Goal: Task Accomplishment & Management: Use online tool/utility

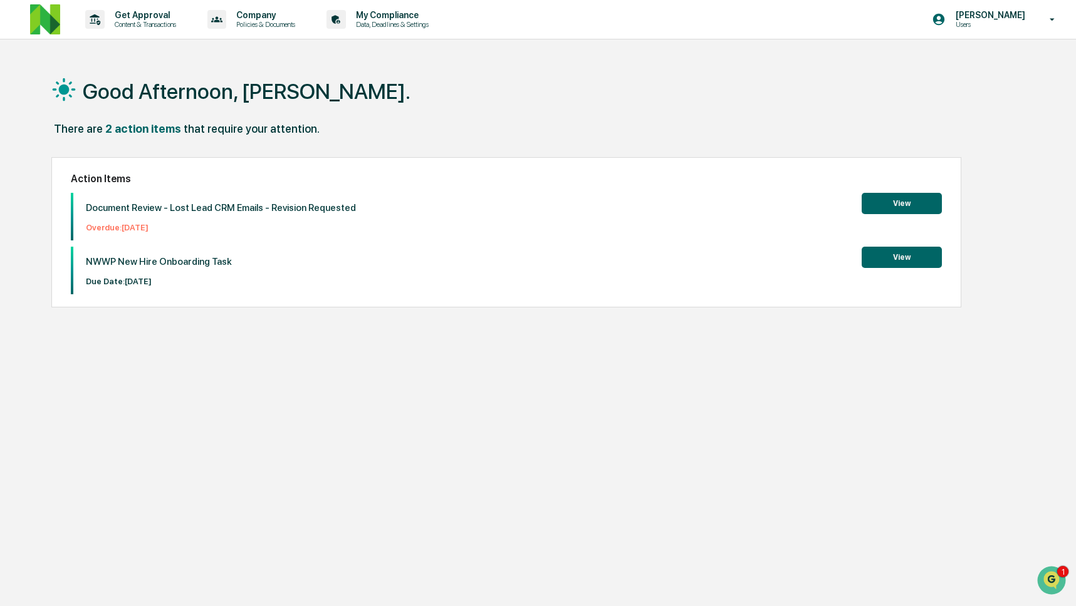
click at [902, 211] on button "View" at bounding box center [901, 203] width 80 height 21
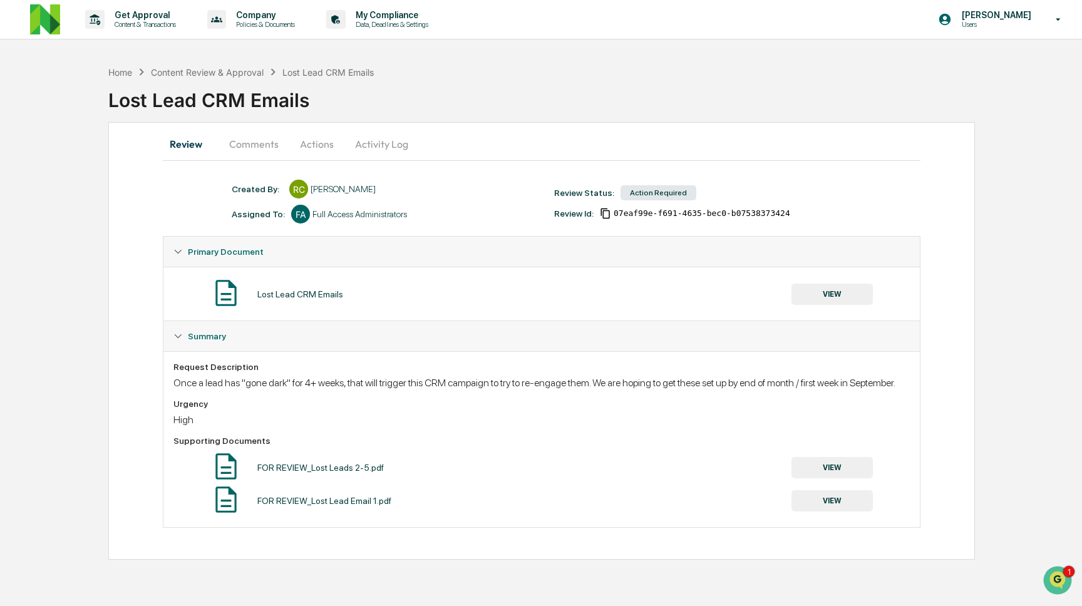
click at [241, 147] on button "Comments" at bounding box center [254, 144] width 70 height 30
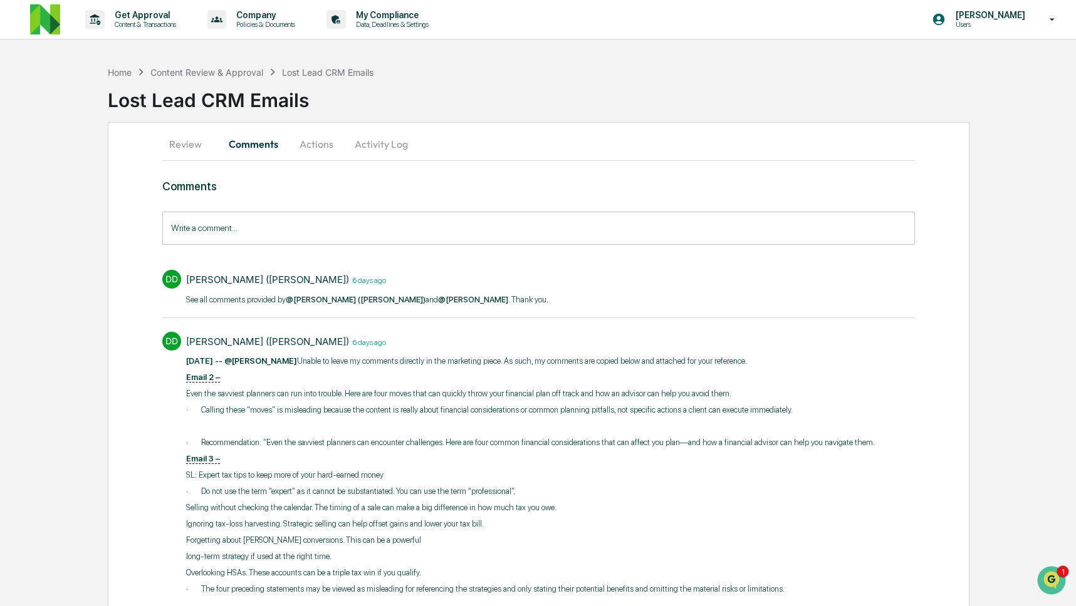
click at [302, 229] on input "Write a comment..." at bounding box center [538, 228] width 753 height 33
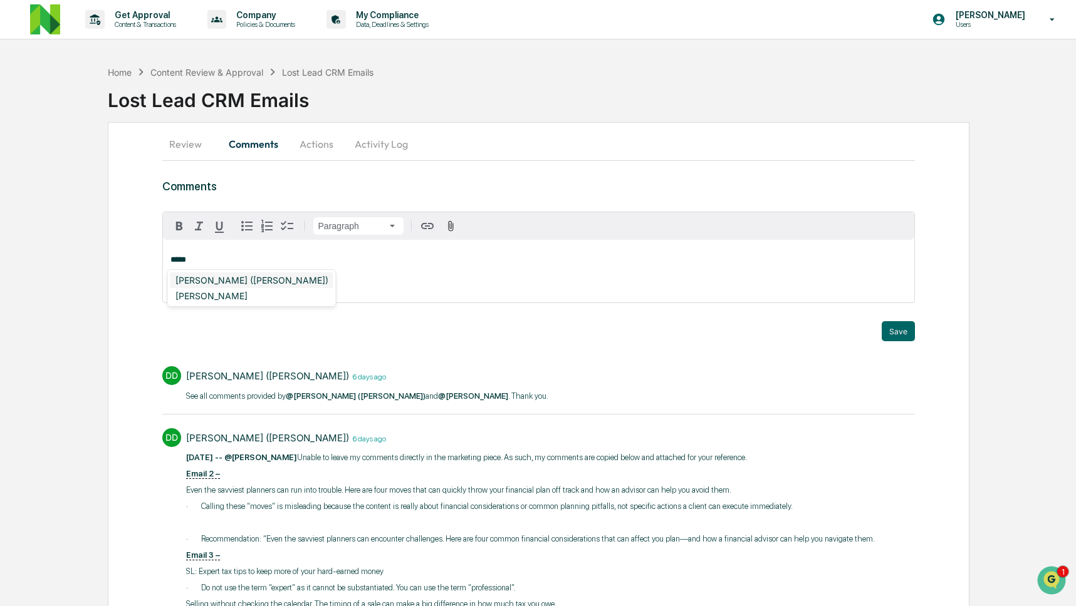
click at [272, 275] on div "DeeAnn Mays (Dempsey)" at bounding box center [251, 280] width 163 height 16
click at [241, 278] on div "Christopher Dingler" at bounding box center [211, 280] width 82 height 16
click at [200, 276] on div "Neshie Tiwari" at bounding box center [211, 280] width 82 height 16
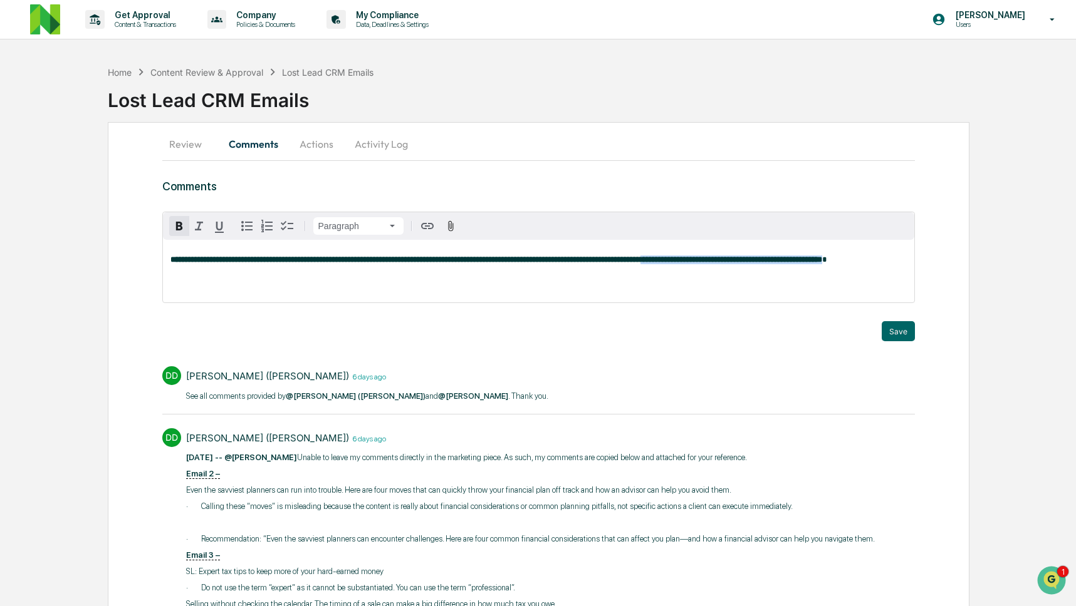
drag, startPoint x: 792, startPoint y: 257, endPoint x: 792, endPoint y: 272, distance: 14.4
click at [792, 264] on p "**********" at bounding box center [538, 260] width 737 height 9
click at [448, 229] on icon "button" at bounding box center [451, 225] width 6 height 11
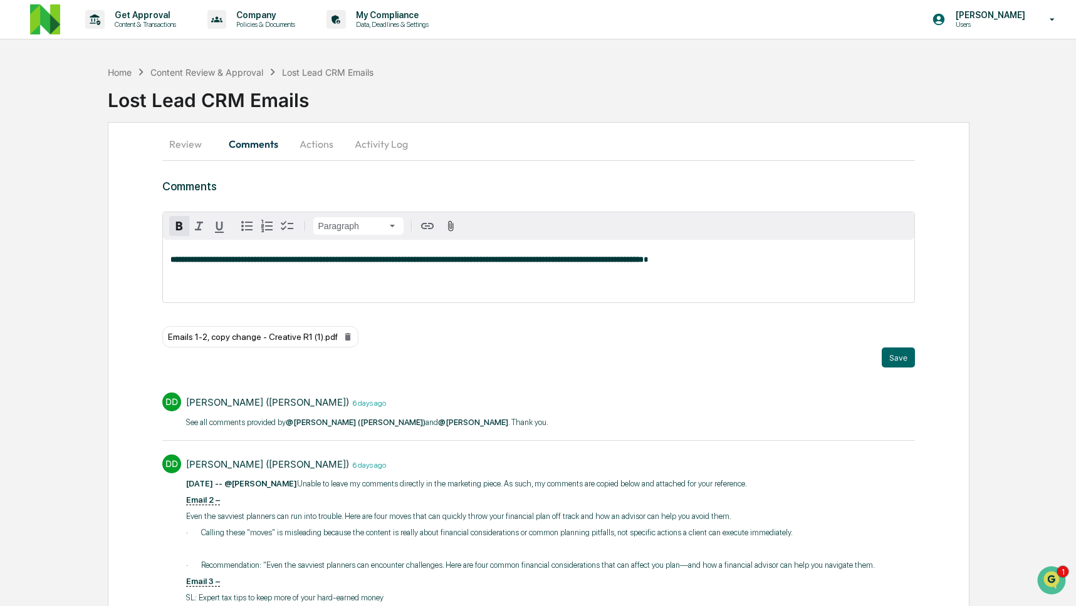
click at [643, 262] on strong "**********" at bounding box center [406, 260] width 473 height 8
drag, startPoint x: 550, startPoint y: 261, endPoint x: 561, endPoint y: 295, distance: 36.1
click at [561, 295] on div "**********" at bounding box center [539, 271] width 752 height 63
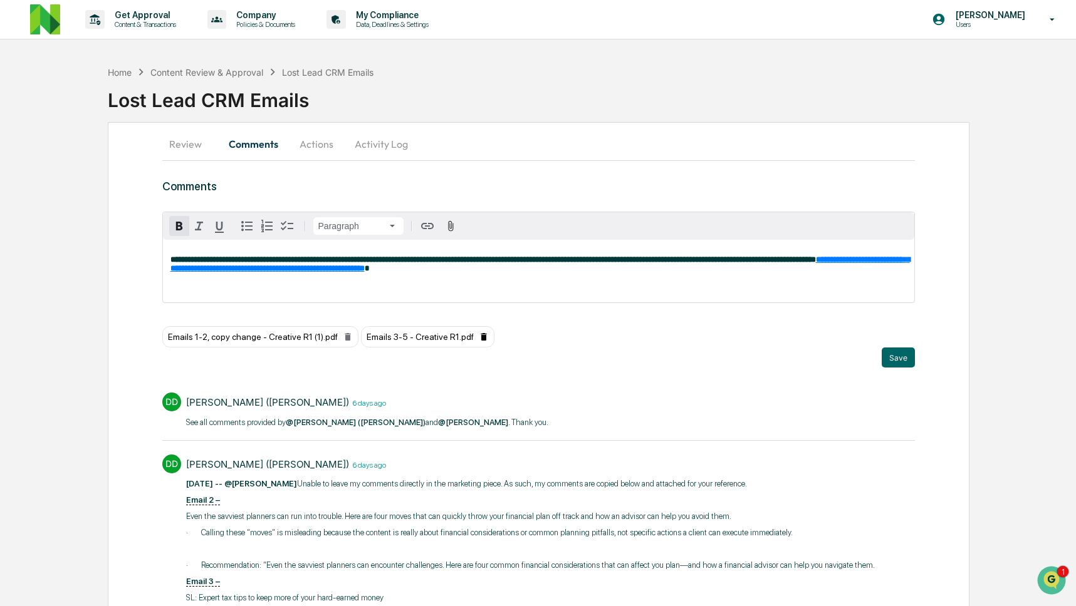
click at [486, 334] on icon at bounding box center [483, 337] width 6 height 8
click at [358, 338] on div "Emails 1-2, copy change - Creative R1 (1).pdf" at bounding box center [260, 336] width 196 height 21
click at [350, 335] on icon at bounding box center [348, 337] width 6 height 8
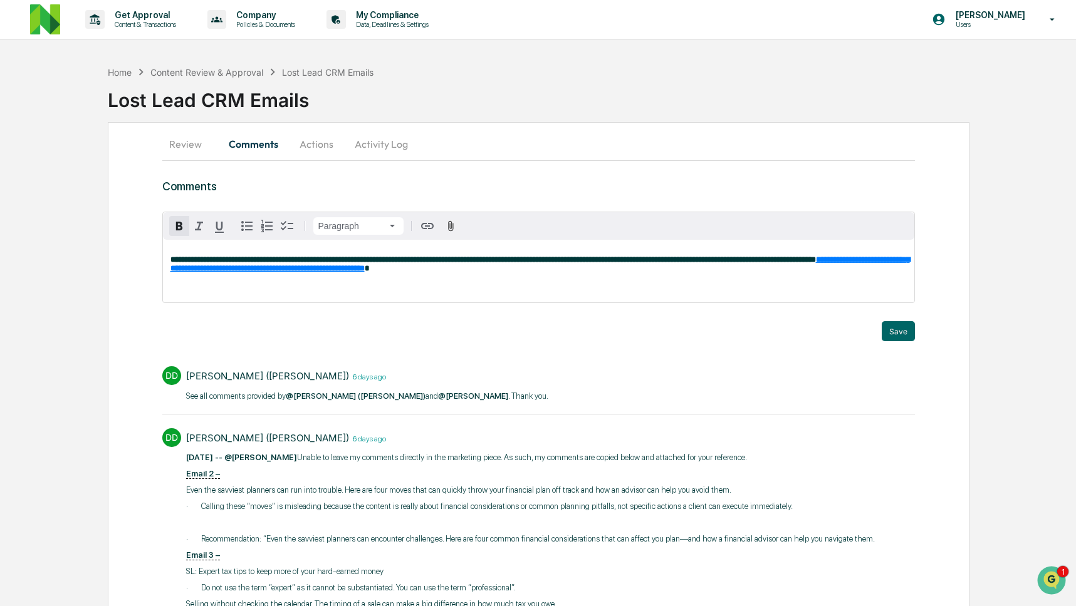
click at [532, 290] on div "**********" at bounding box center [539, 271] width 752 height 63
click at [826, 279] on div "**********" at bounding box center [539, 271] width 752 height 63
click at [897, 331] on button "Save" at bounding box center [897, 331] width 33 height 20
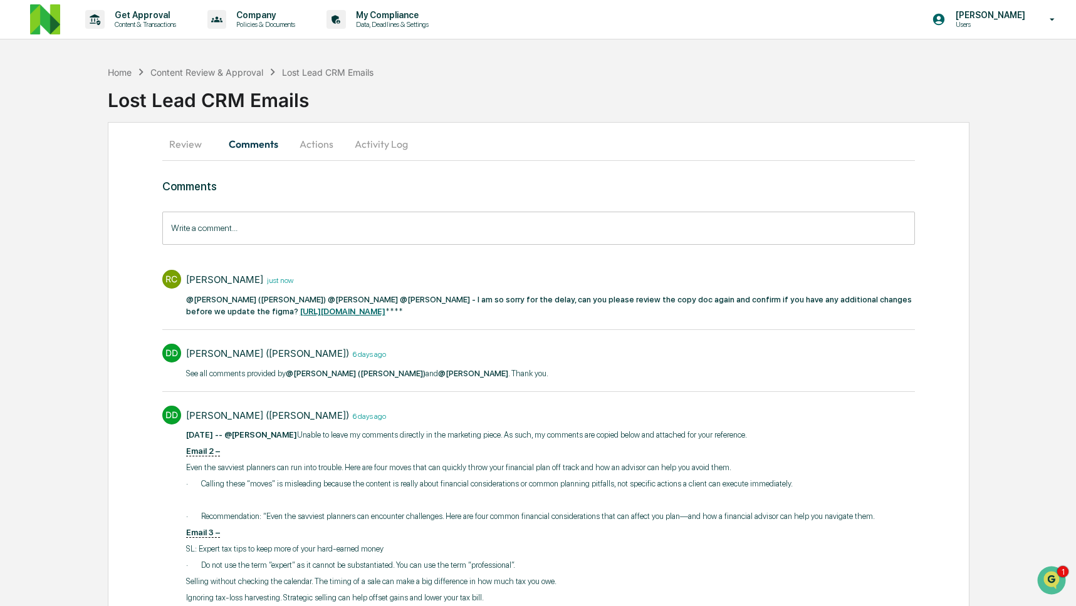
click at [395, 142] on button "Activity Log" at bounding box center [381, 144] width 73 height 30
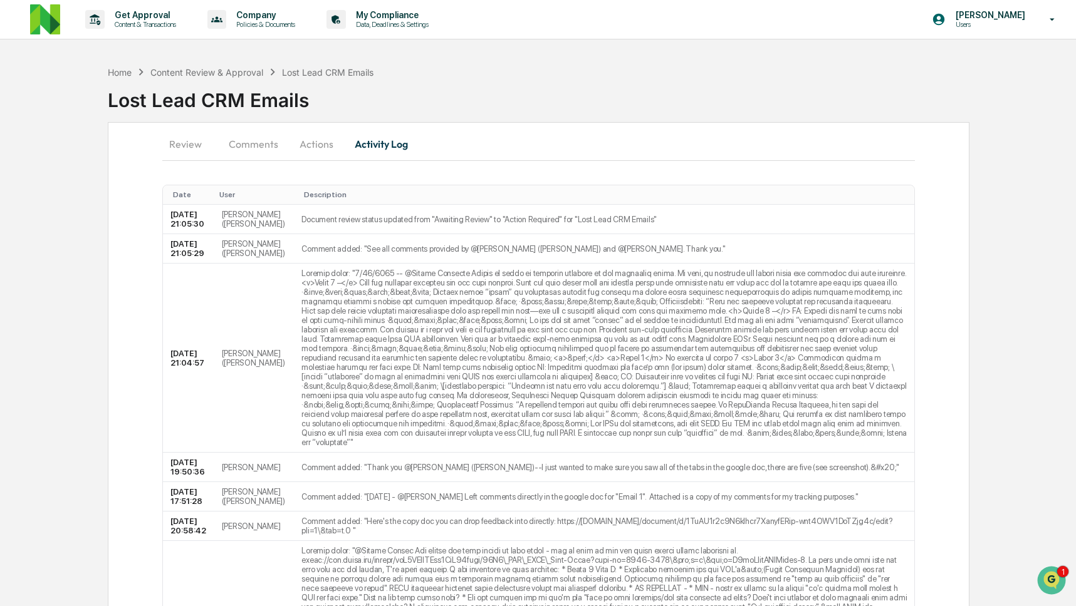
click at [367, 143] on button "Activity Log" at bounding box center [381, 144] width 73 height 30
click at [311, 147] on button "Actions" at bounding box center [316, 144] width 56 height 30
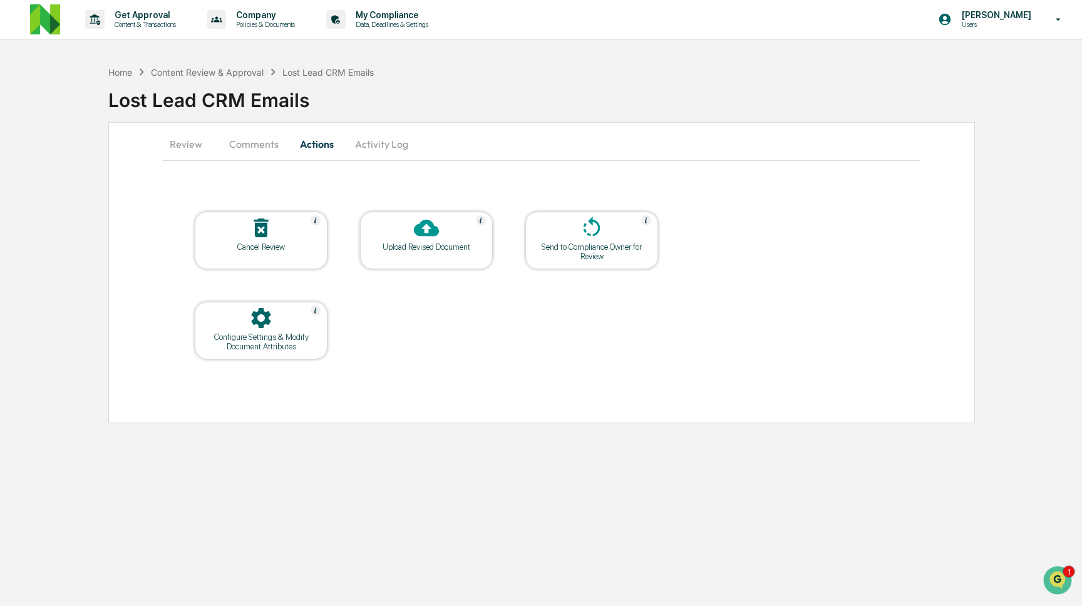
click at [589, 240] on div at bounding box center [591, 228] width 125 height 27
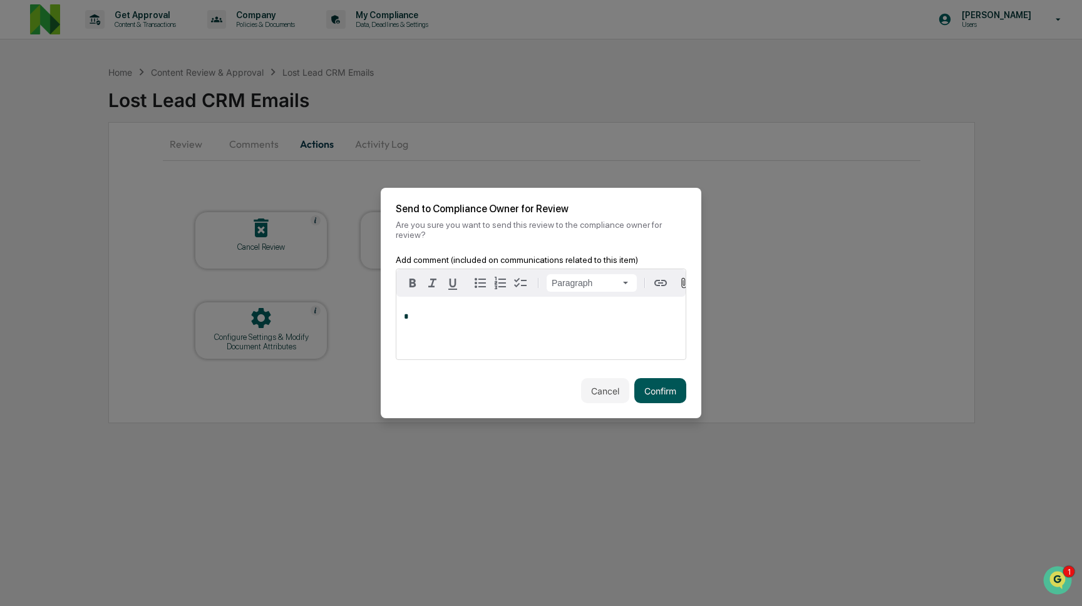
click at [650, 392] on button "Confirm" at bounding box center [661, 390] width 52 height 25
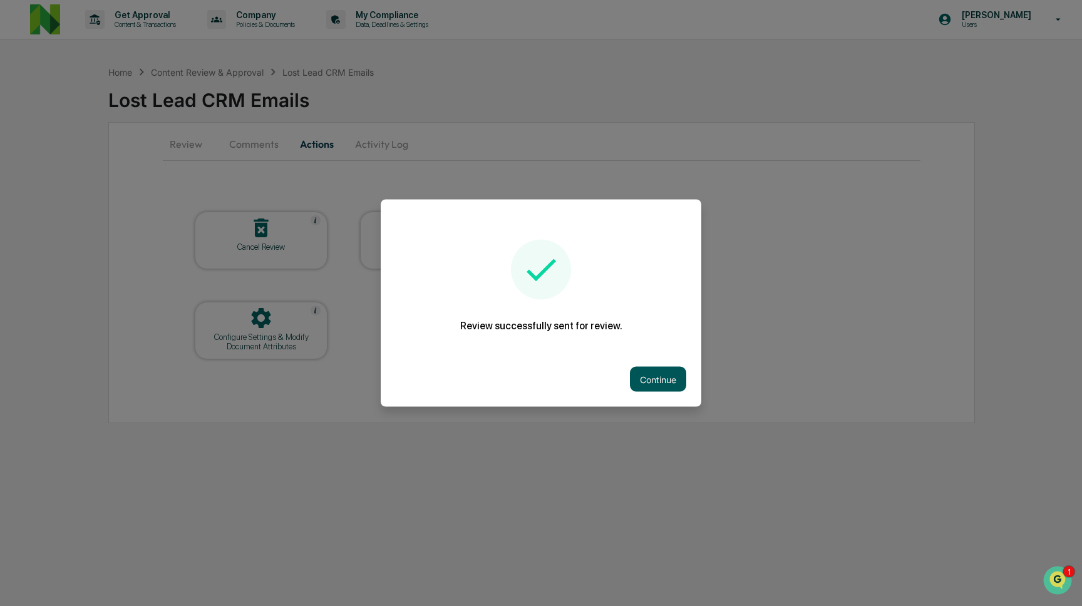
click at [667, 376] on button "Continue" at bounding box center [658, 379] width 56 height 25
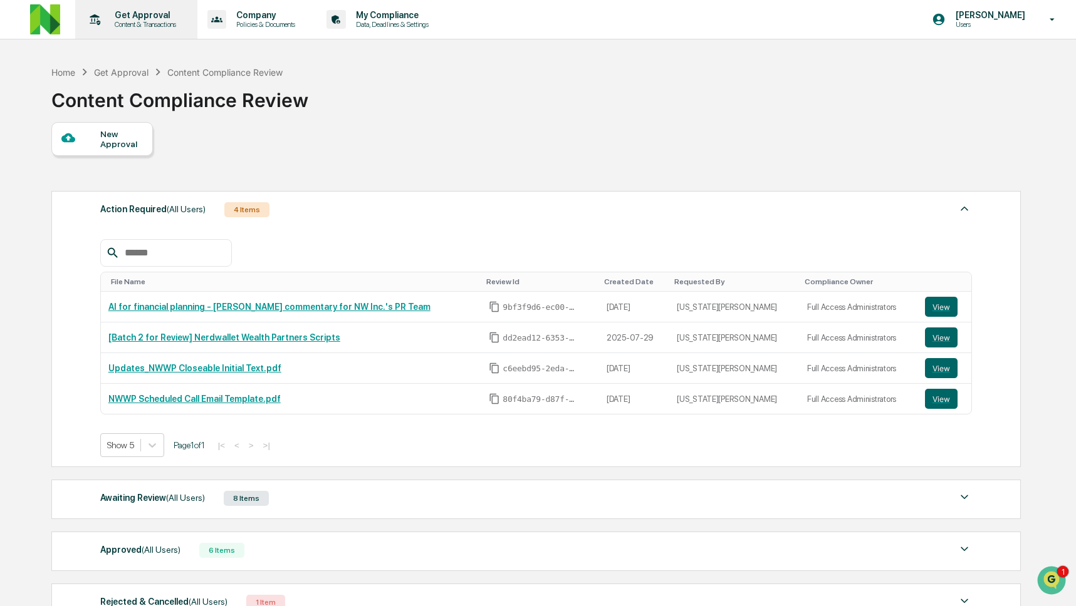
click at [146, 13] on p "Get Approval" at bounding box center [144, 15] width 78 height 10
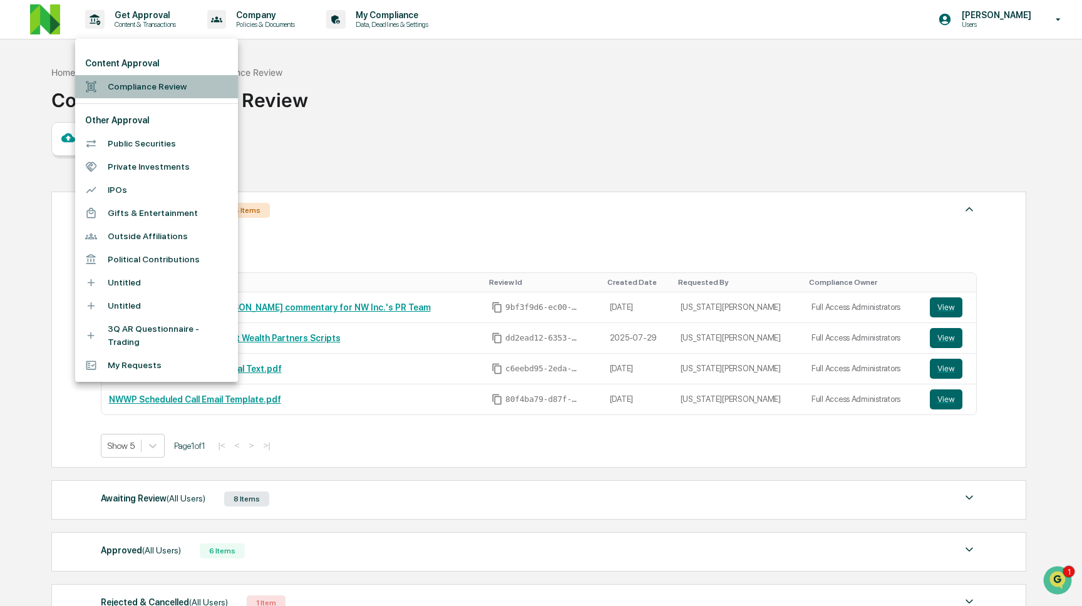
click at [147, 86] on li "Compliance Review" at bounding box center [156, 86] width 163 height 23
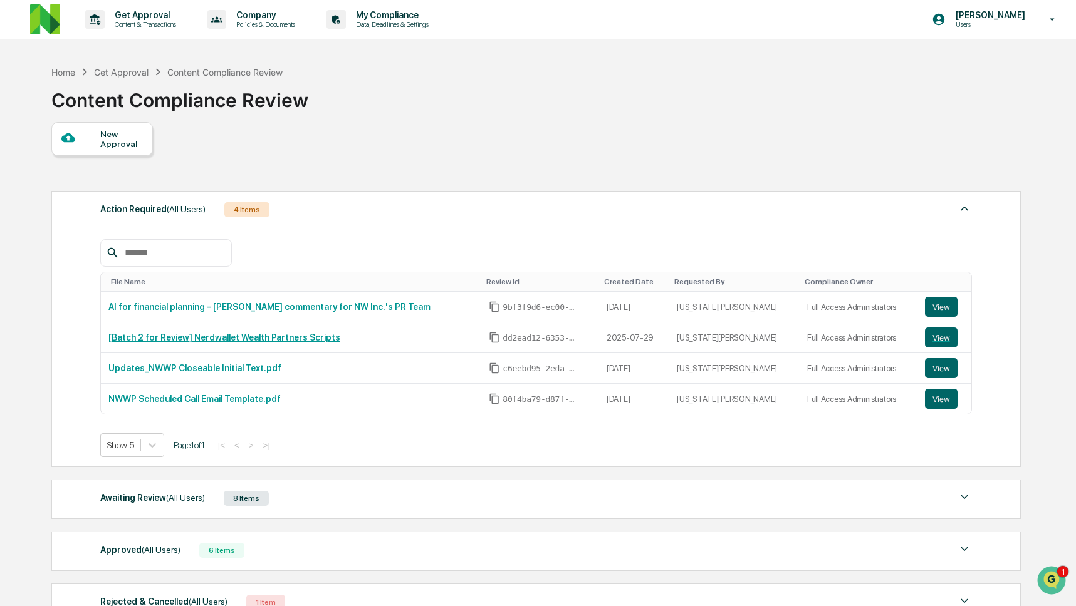
click at [254, 497] on div "8 Items" at bounding box center [246, 498] width 45 height 15
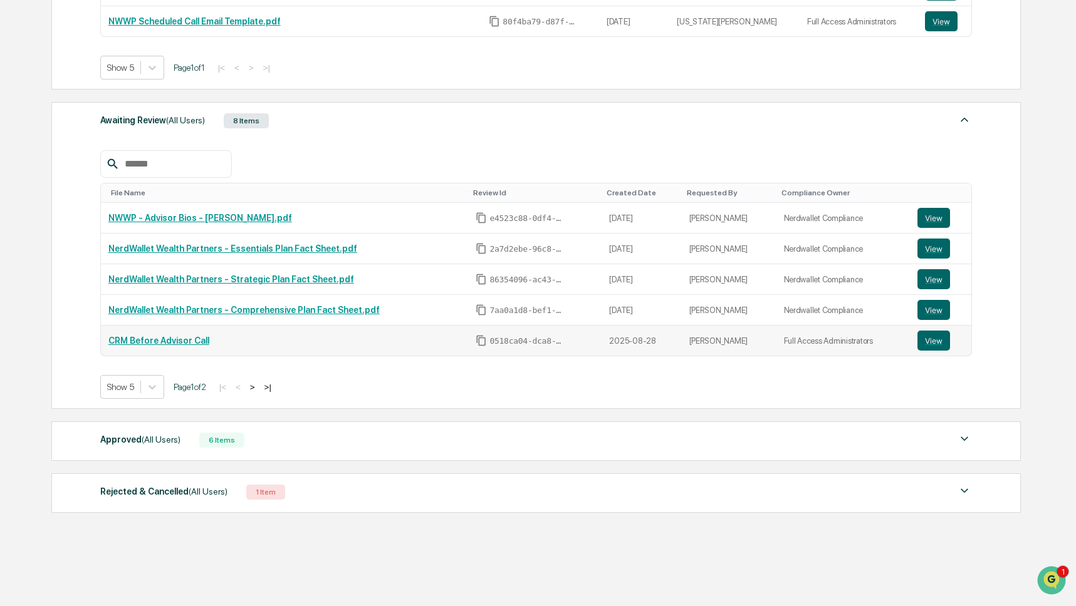
scroll to position [355, 0]
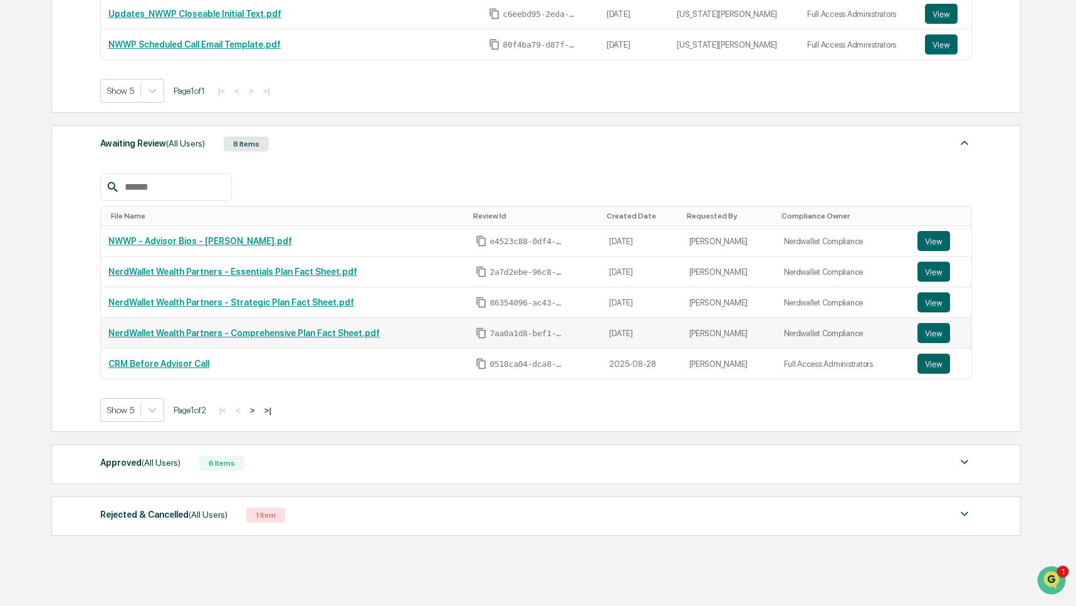
click at [283, 331] on td "NerdWallet Wealth Partners - Comprehensive Plan Fact Sheet.pdf" at bounding box center [285, 333] width 368 height 31
click at [282, 336] on link "NerdWallet Wealth Partners - Comprehensive Plan Fact Sheet.pdf" at bounding box center [243, 333] width 271 height 10
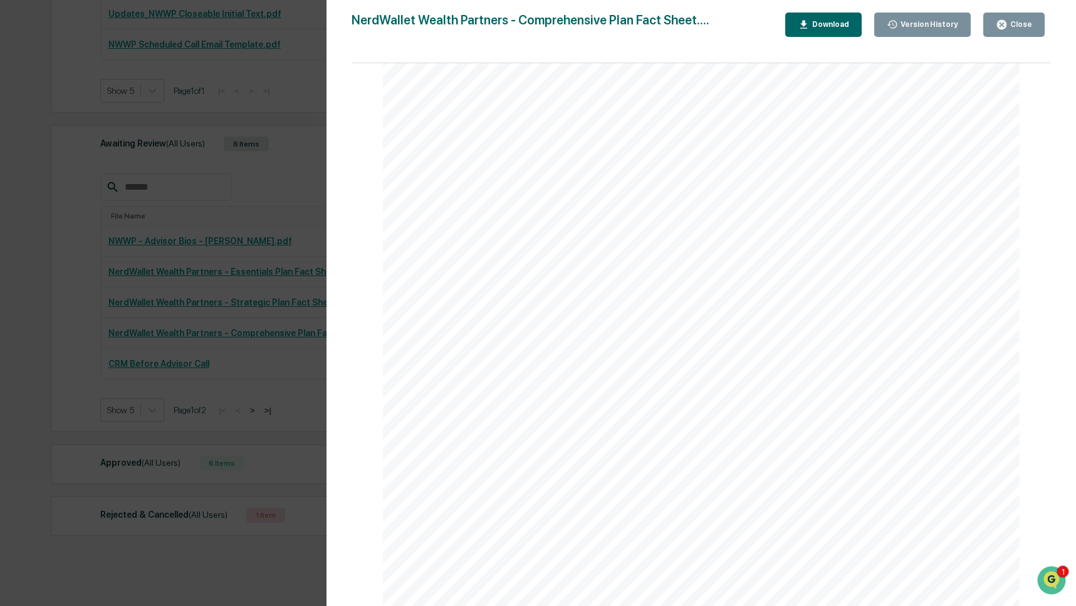
scroll to position [3537, 0]
click at [1009, 27] on div "Close" at bounding box center [1019, 24] width 24 height 9
click at [1015, 33] on button "Close" at bounding box center [1013, 25] width 61 height 24
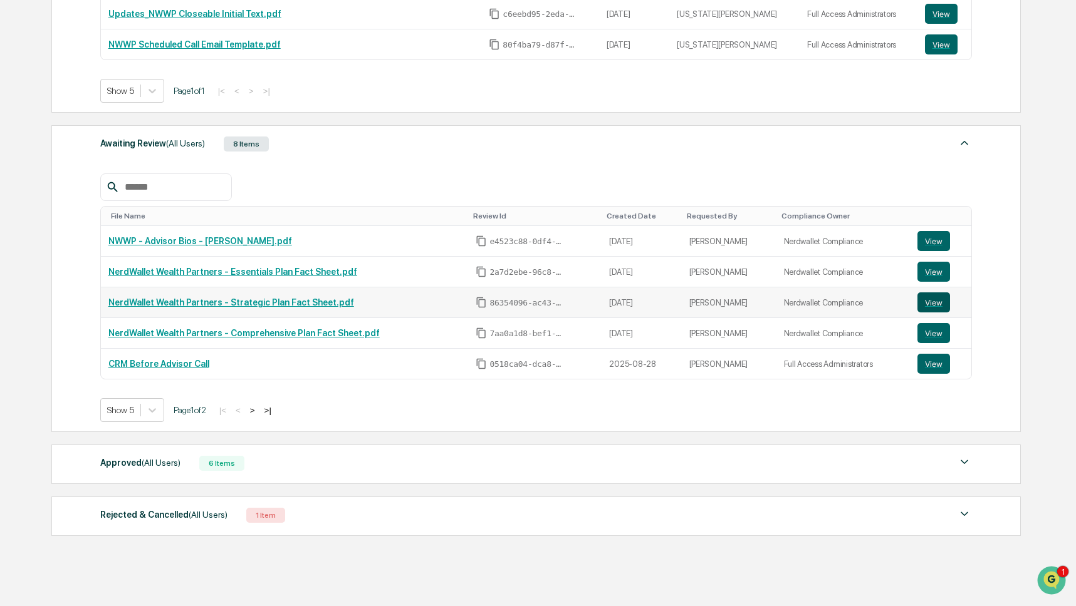
click at [931, 304] on button "View" at bounding box center [933, 303] width 33 height 20
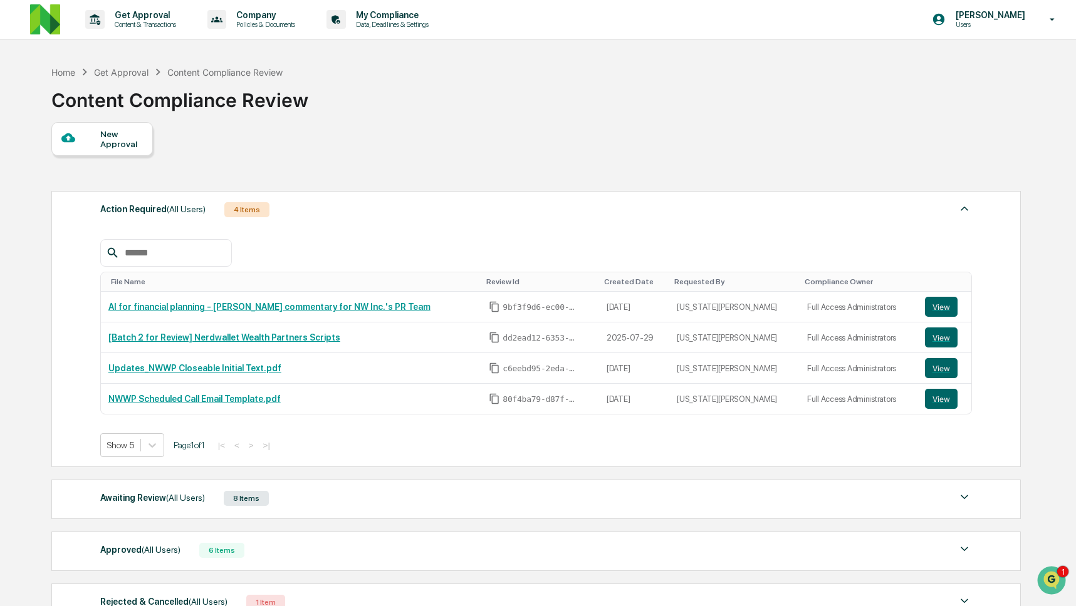
click at [626, 507] on div "Awaiting Review (All Users) 8 Items" at bounding box center [535, 499] width 871 height 18
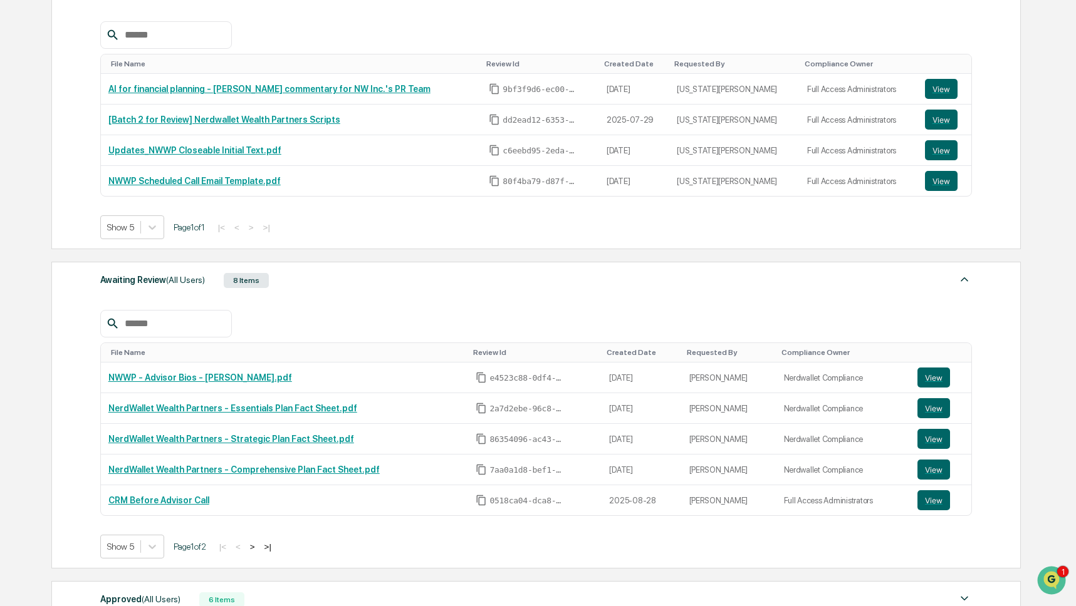
scroll to position [263, 0]
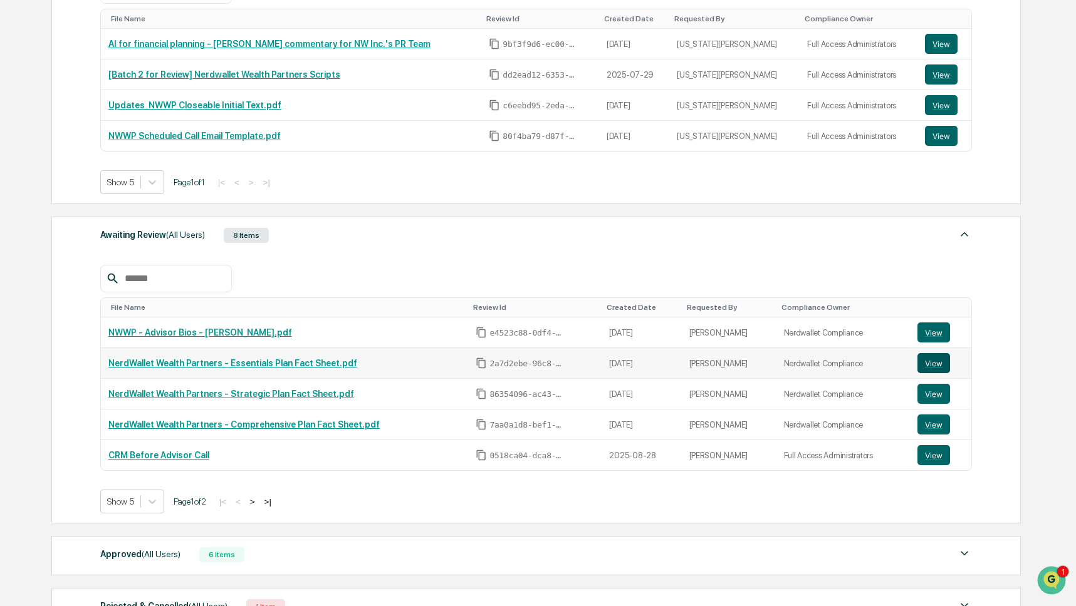
click at [928, 367] on button "View" at bounding box center [933, 363] width 33 height 20
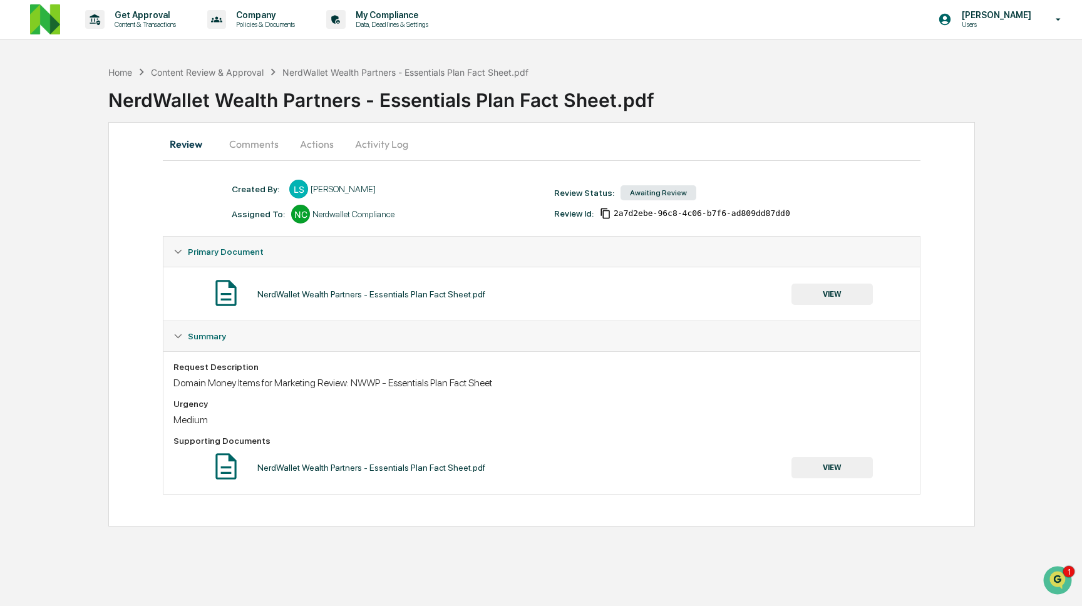
click at [842, 469] on button "VIEW" at bounding box center [832, 467] width 81 height 21
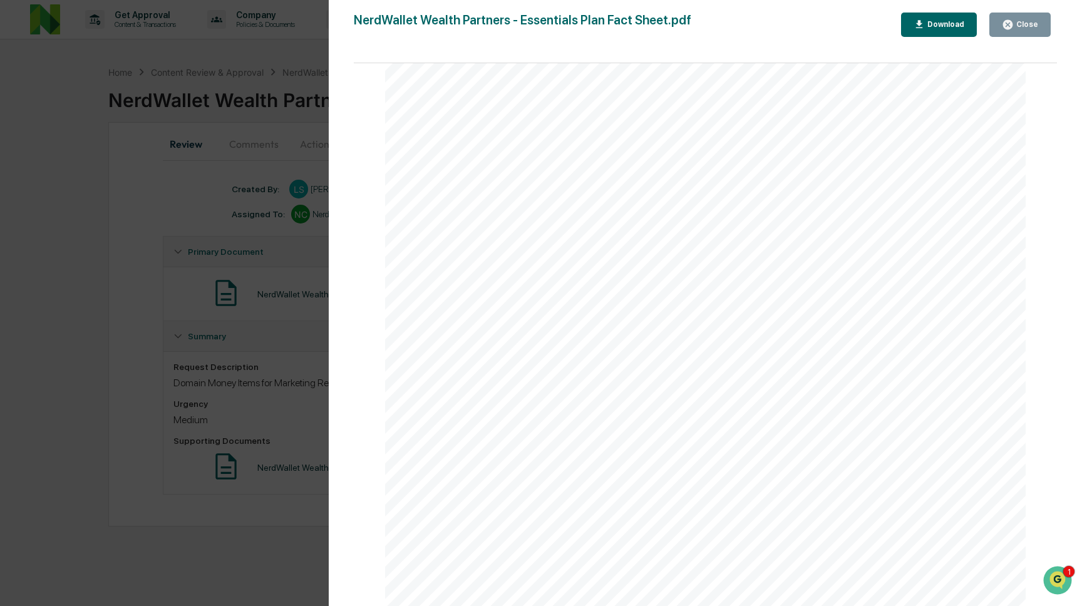
scroll to position [2049, 0]
click at [1005, 35] on button "Close" at bounding box center [1020, 25] width 61 height 24
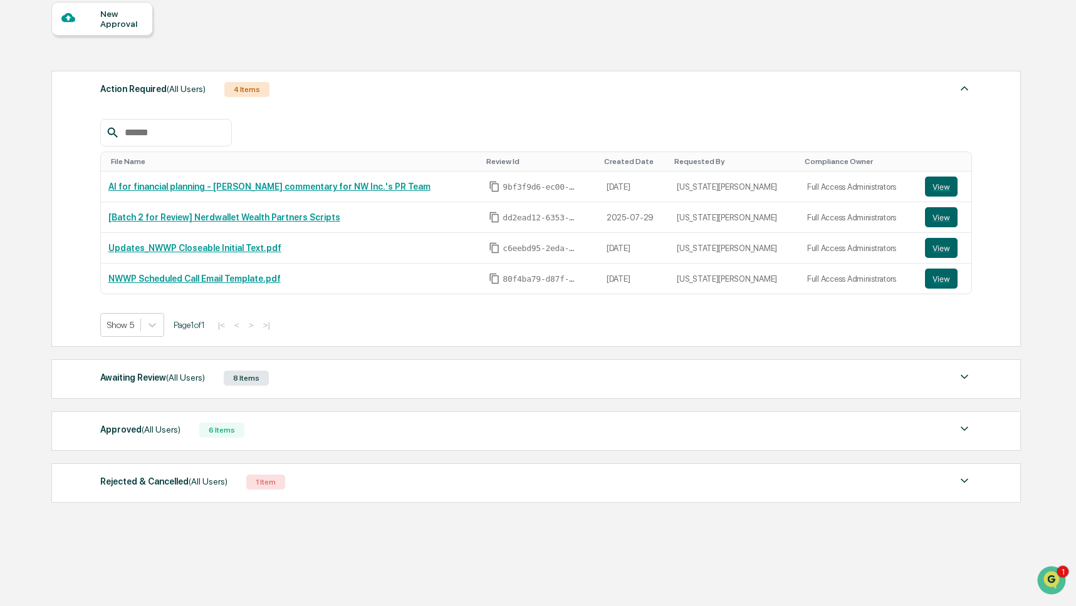
click at [287, 422] on div "Approved (All Users) 6 Items" at bounding box center [535, 431] width 871 height 18
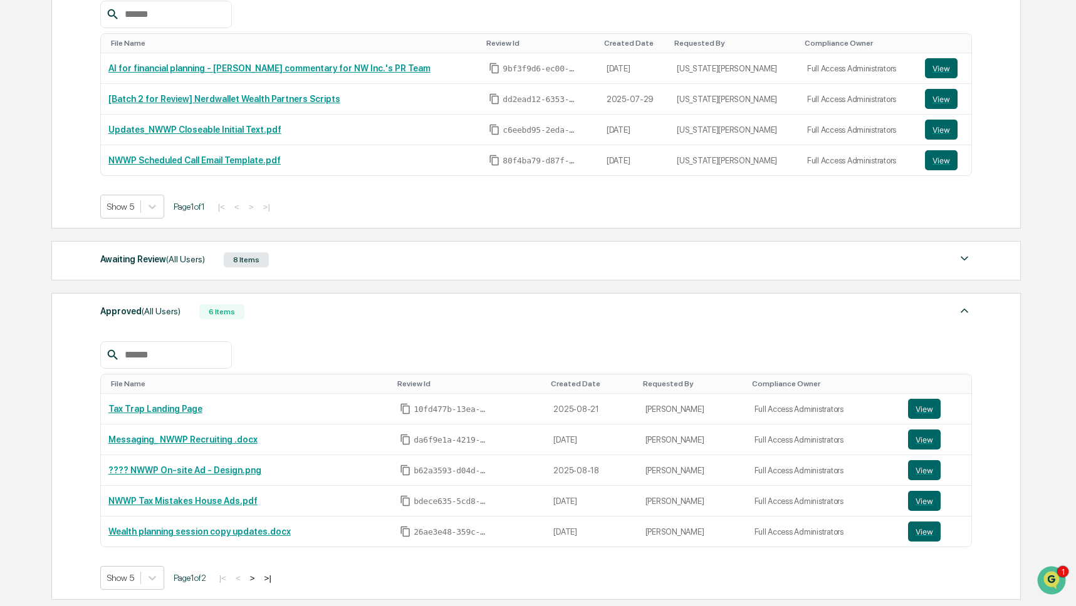
scroll to position [239, 0]
